Goal: Information Seeking & Learning: Learn about a topic

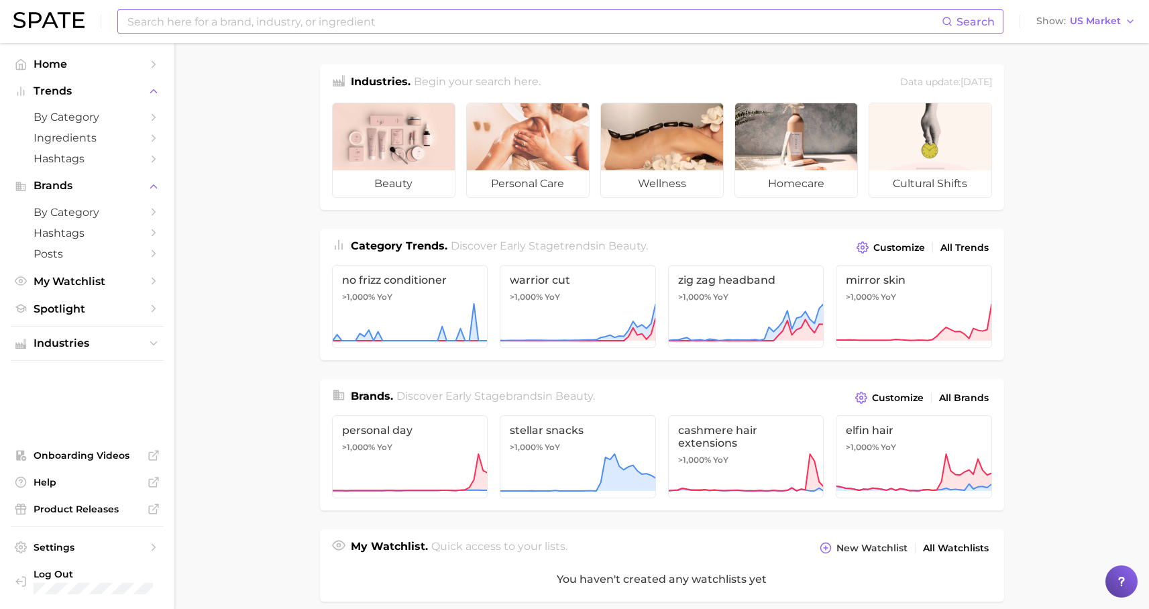
click at [274, 11] on input at bounding box center [534, 21] width 816 height 23
type input "lip oil stain"
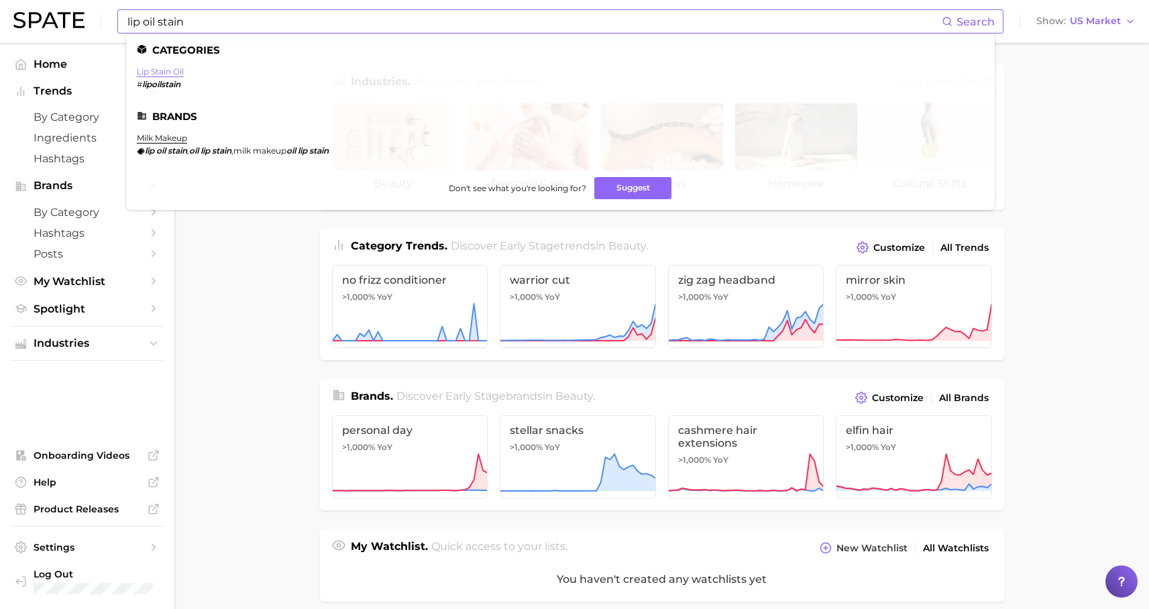
click at [158, 70] on link "lip stain oil" at bounding box center [160, 71] width 47 height 10
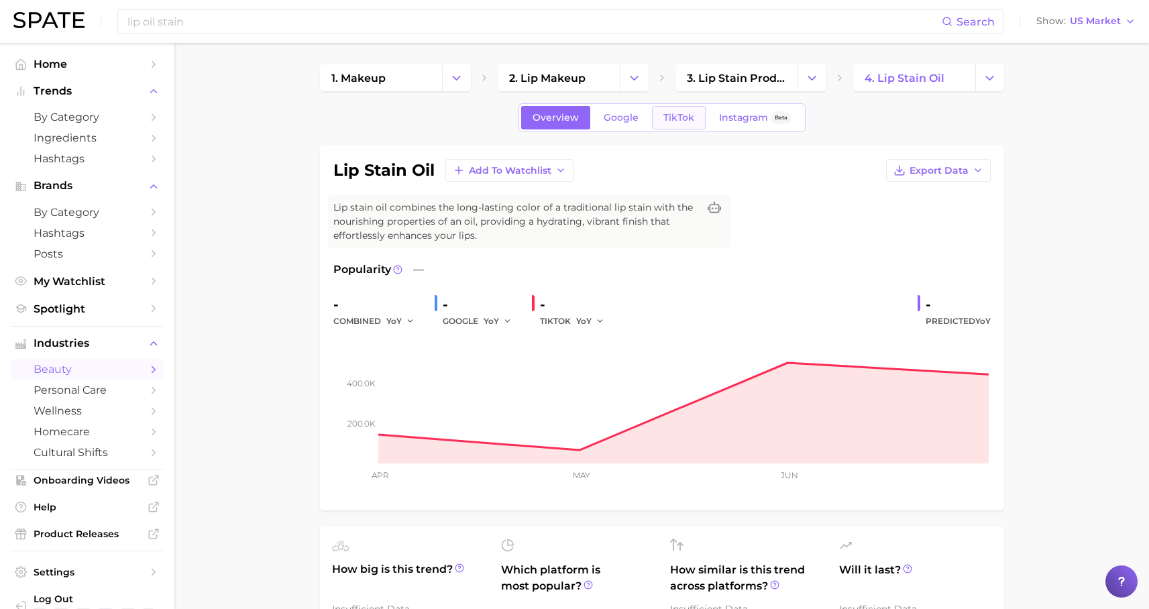
click at [667, 116] on span "TikTok" at bounding box center [679, 117] width 31 height 11
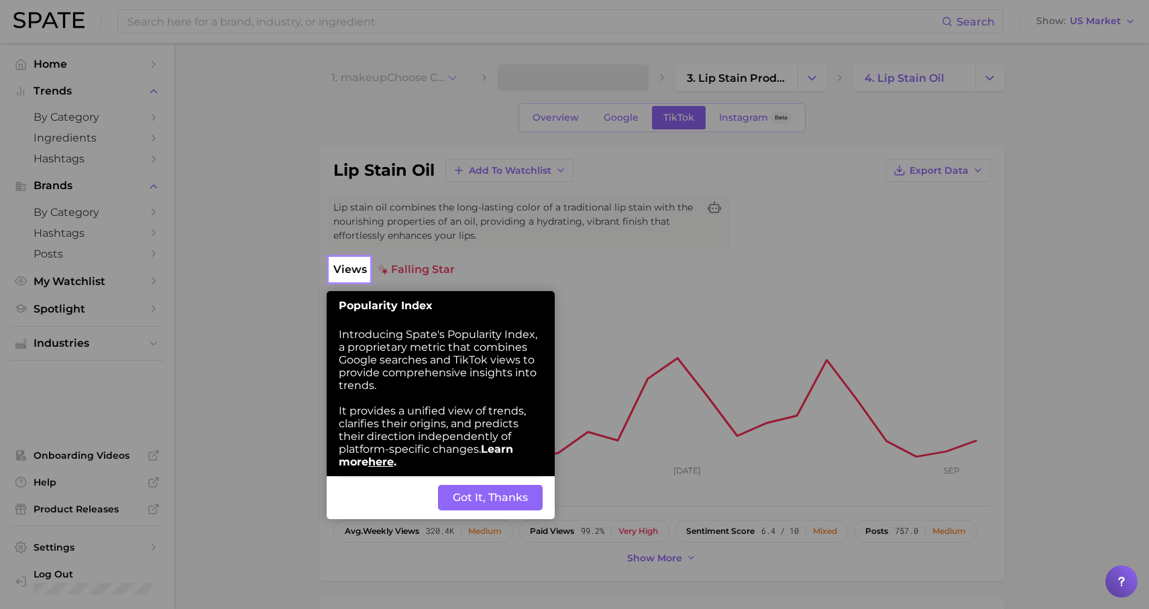
click at [525, 495] on button "Got It, Thanks" at bounding box center [490, 497] width 105 height 25
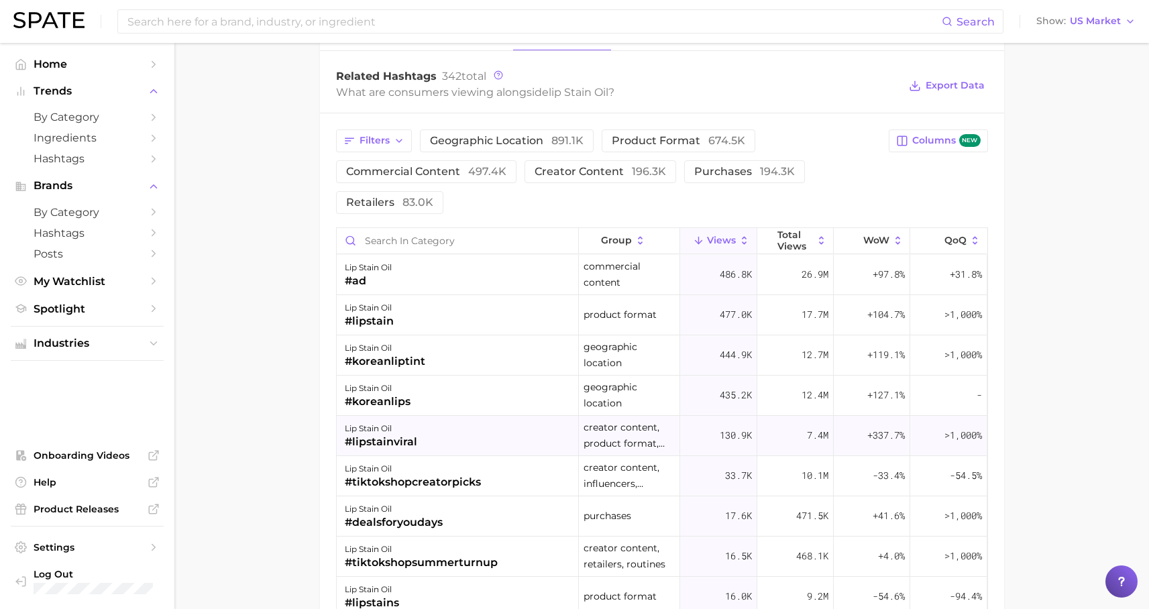
scroll to position [1054, 0]
